Goal: Information Seeking & Learning: Learn about a topic

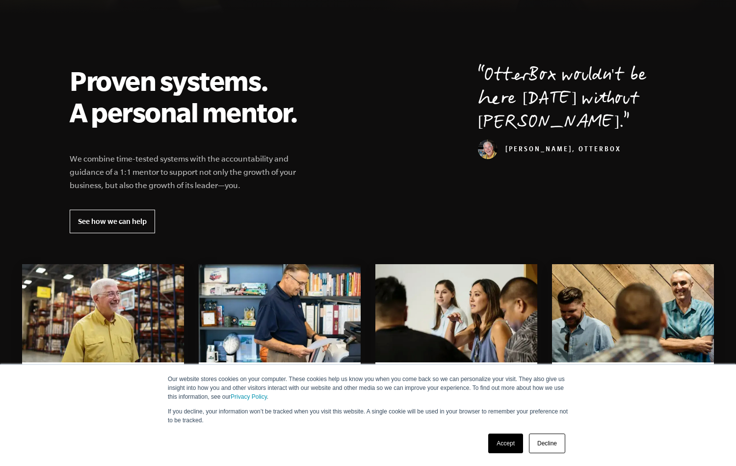
scroll to position [344, 0]
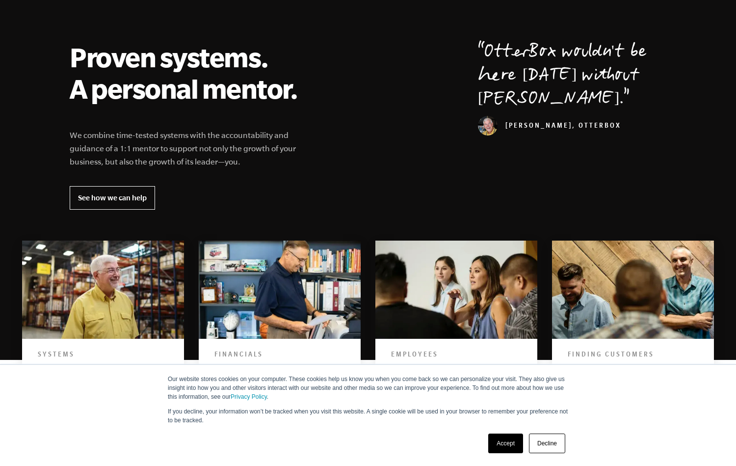
click at [512, 440] on link "Accept" at bounding box center [505, 443] width 35 height 20
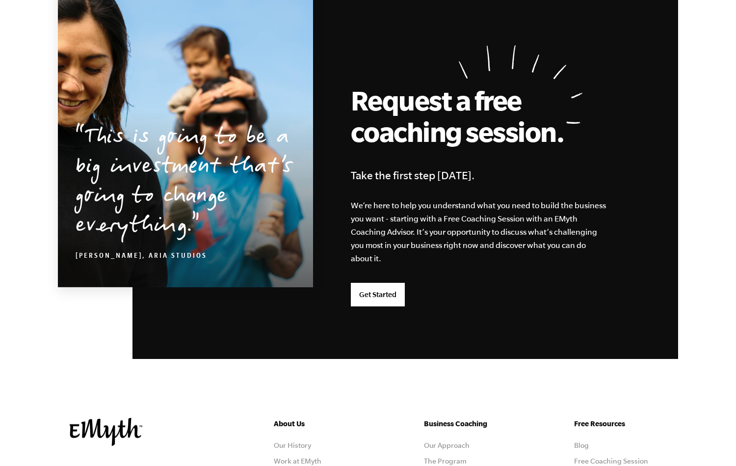
scroll to position [2552, 0]
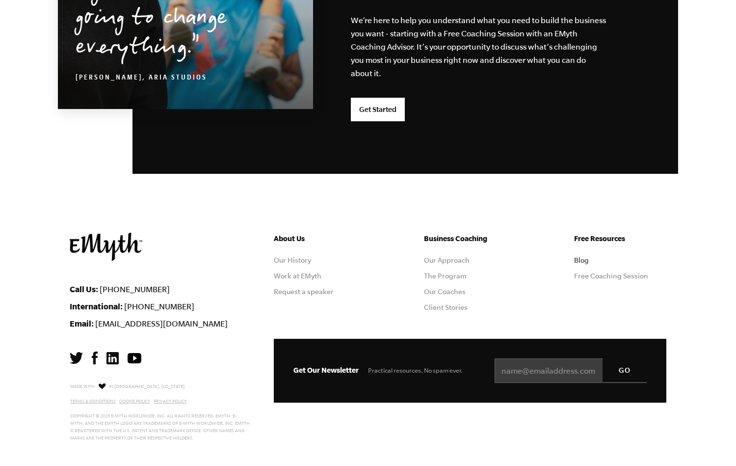
click at [581, 259] on link "Blog" at bounding box center [581, 260] width 15 height 8
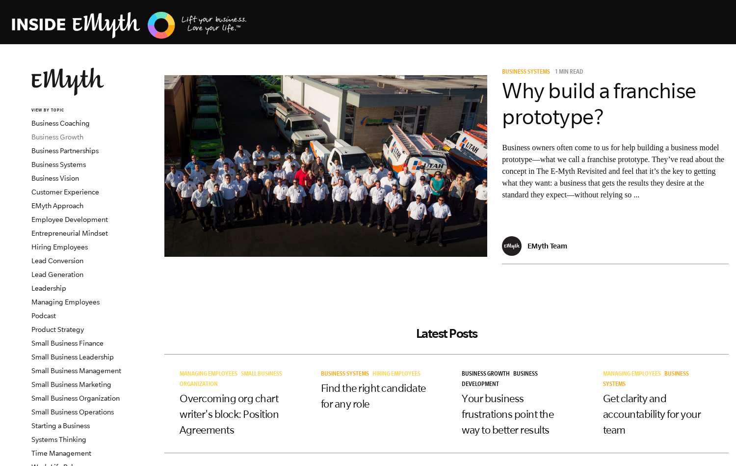
click at [64, 137] on link "Business Growth" at bounding box center [57, 137] width 52 height 8
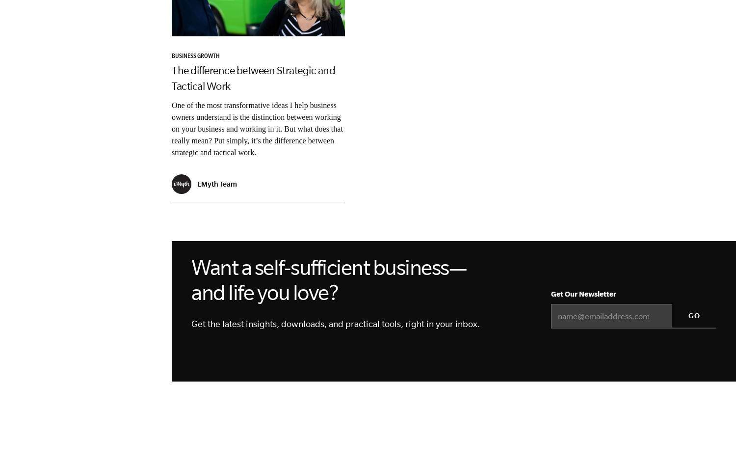
scroll to position [884, 0]
